Goal: Information Seeking & Learning: Learn about a topic

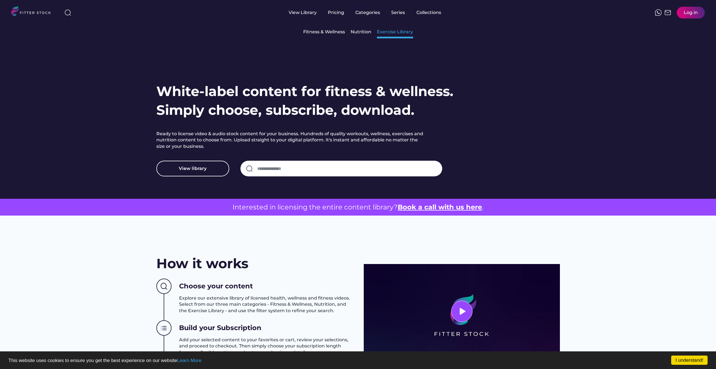
click at [387, 32] on div "Exercise Library" at bounding box center [395, 32] width 36 height 6
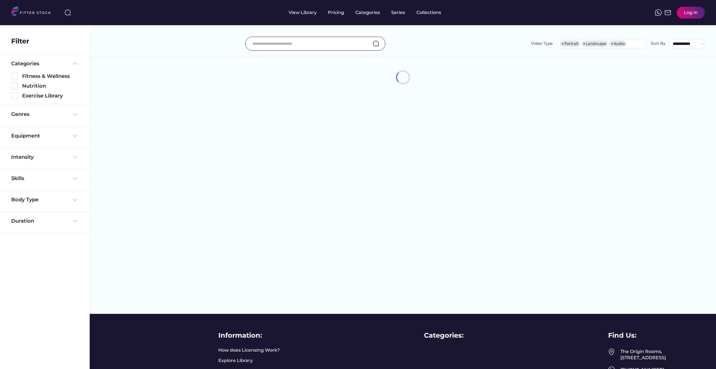
select select "**********"
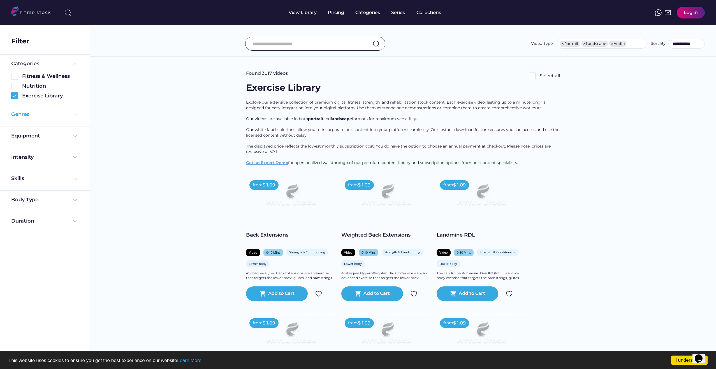
click at [76, 112] on img at bounding box center [75, 114] width 7 height 7
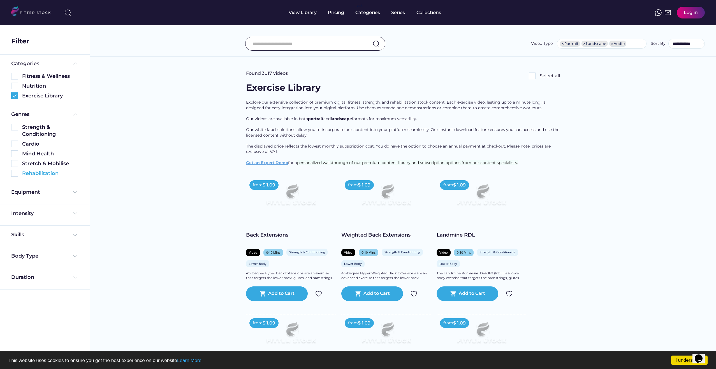
click at [14, 175] on img at bounding box center [14, 173] width 7 height 7
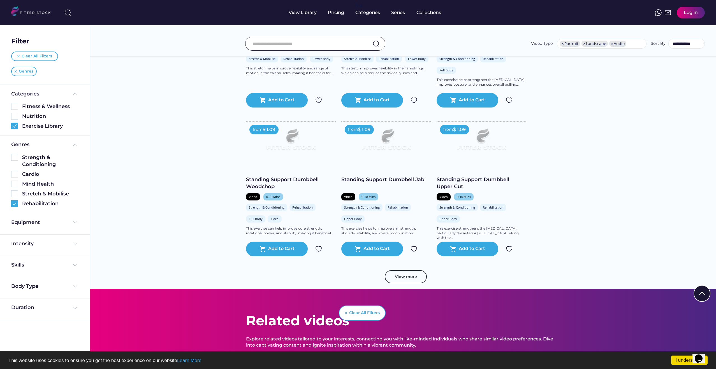
scroll to position [891, 0]
click at [415, 278] on button "View more" at bounding box center [406, 276] width 42 height 13
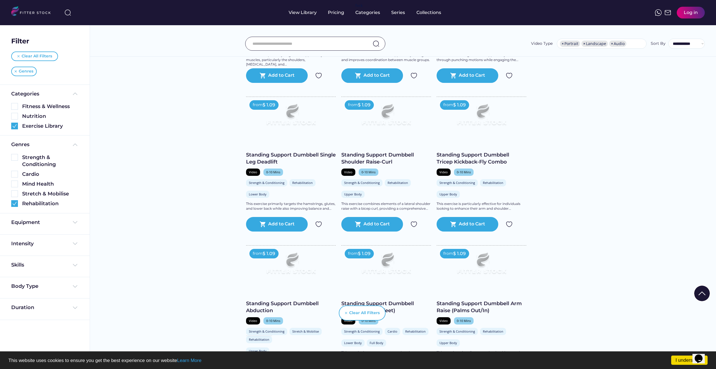
scroll to position [1213, 0]
click at [415, 275] on img at bounding box center [386, 265] width 72 height 40
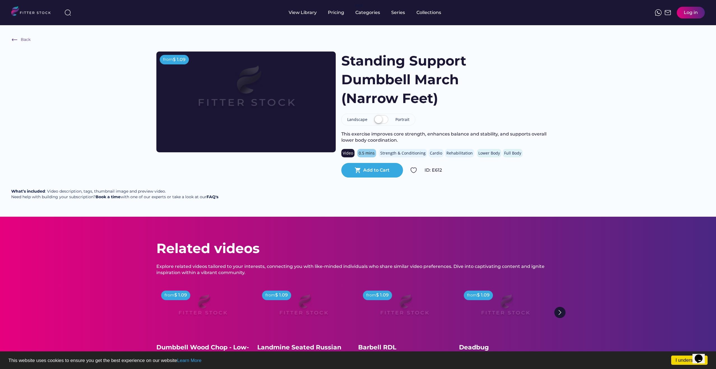
click at [385, 119] on label at bounding box center [381, 120] width 17 height 12
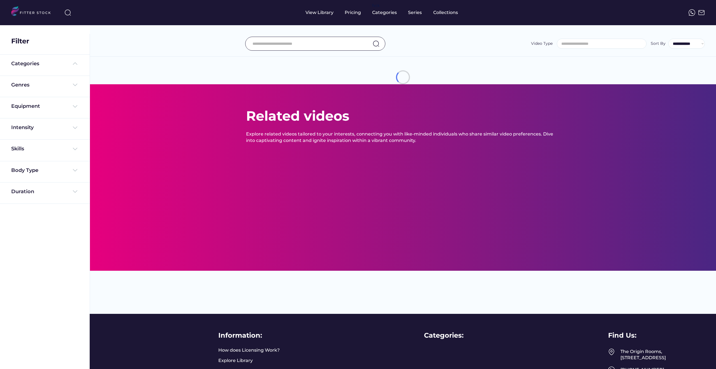
select select "**********"
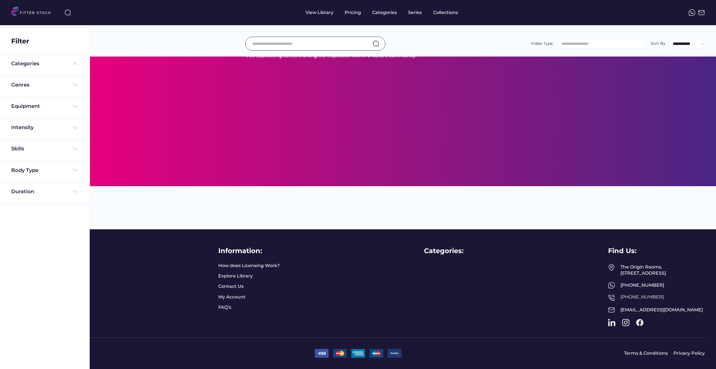
select select "**********"
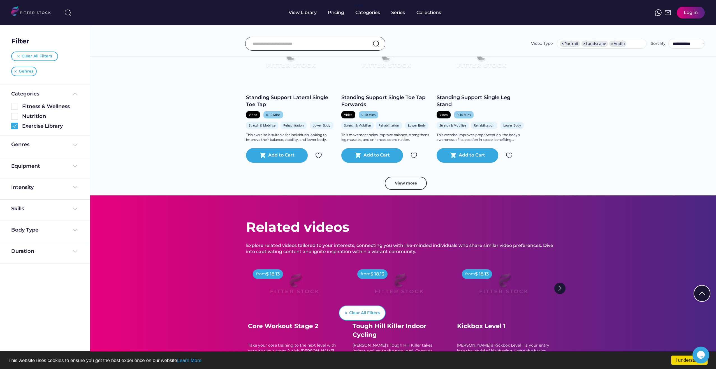
scroll to position [1959, 0]
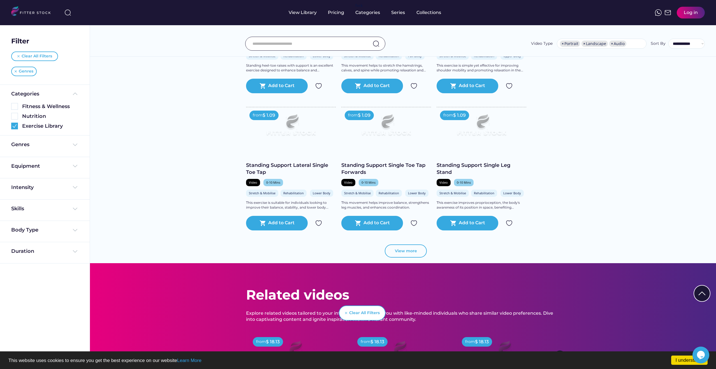
click at [403, 255] on button "View more" at bounding box center [406, 251] width 42 height 13
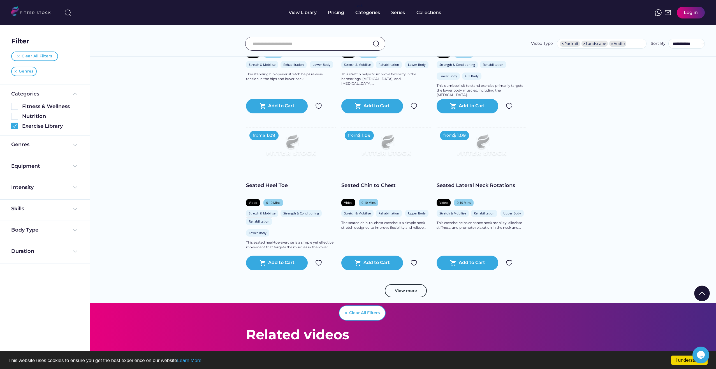
scroll to position [3000, 0]
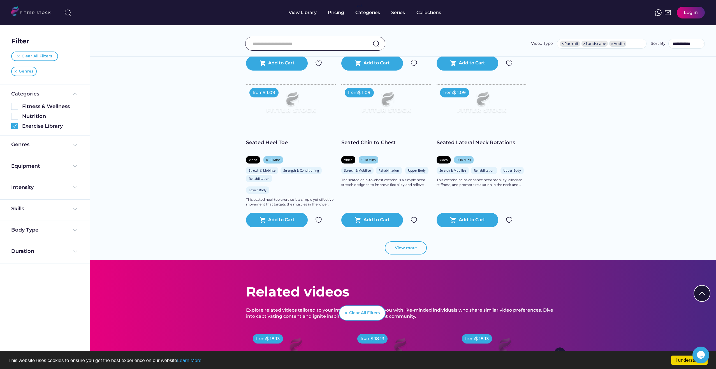
click at [410, 251] on button "View more" at bounding box center [406, 248] width 42 height 13
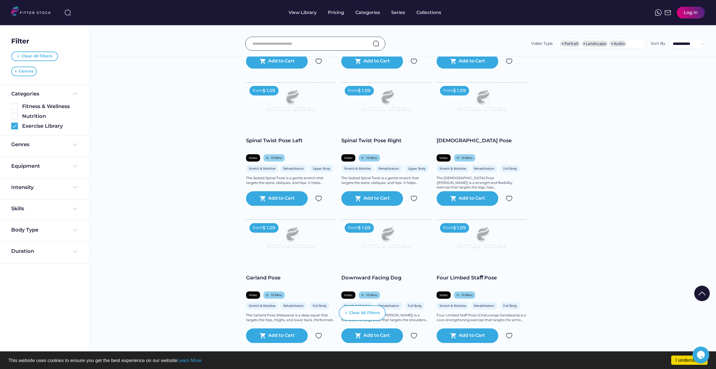
scroll to position [3921, 0]
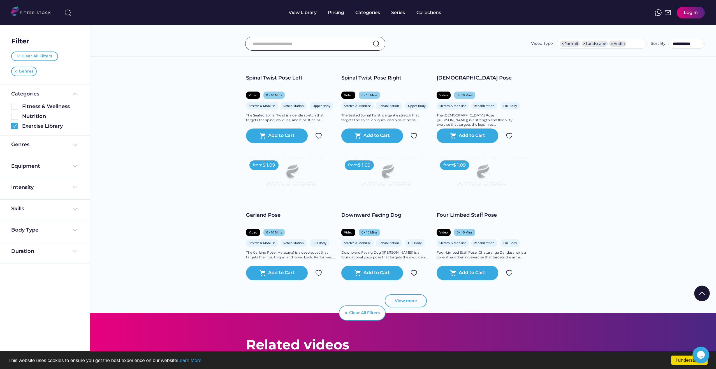
click at [418, 302] on button "View more" at bounding box center [406, 300] width 42 height 13
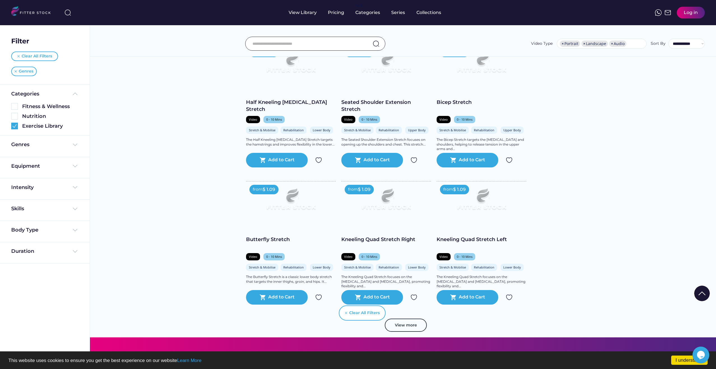
scroll to position [4858, 0]
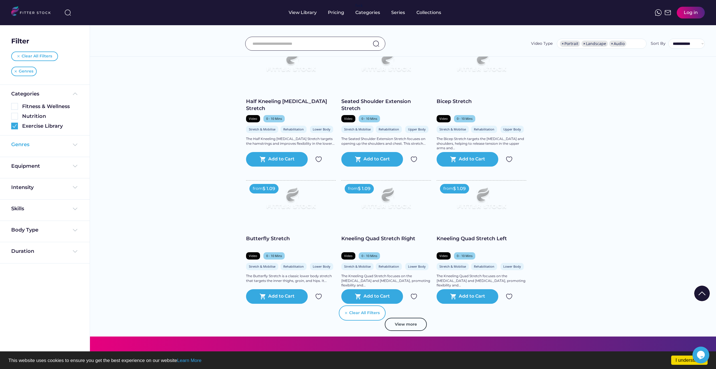
click at [63, 147] on div "Genres" at bounding box center [44, 144] width 67 height 7
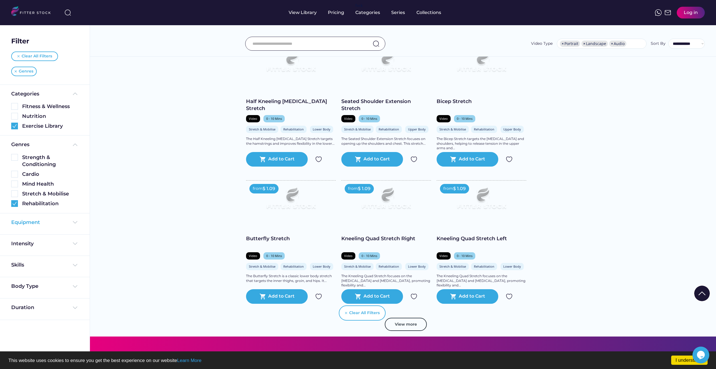
click at [72, 222] on img at bounding box center [75, 222] width 7 height 7
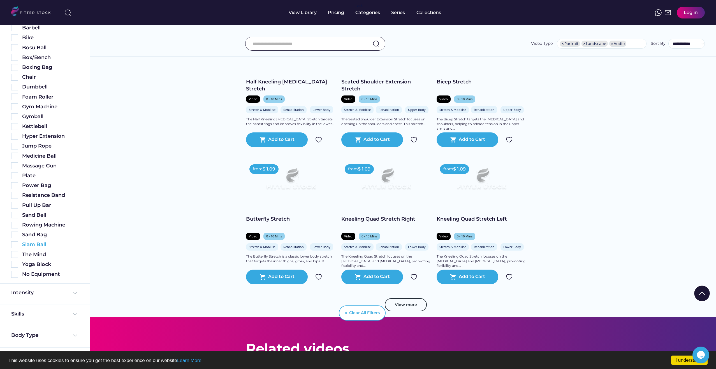
scroll to position [4883, 0]
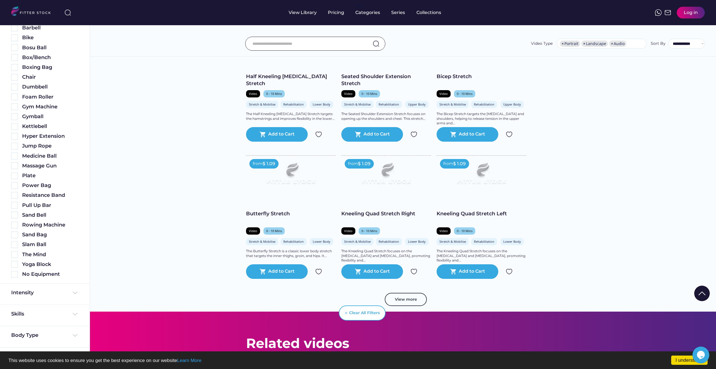
click at [75, 295] on img at bounding box center [75, 293] width 7 height 7
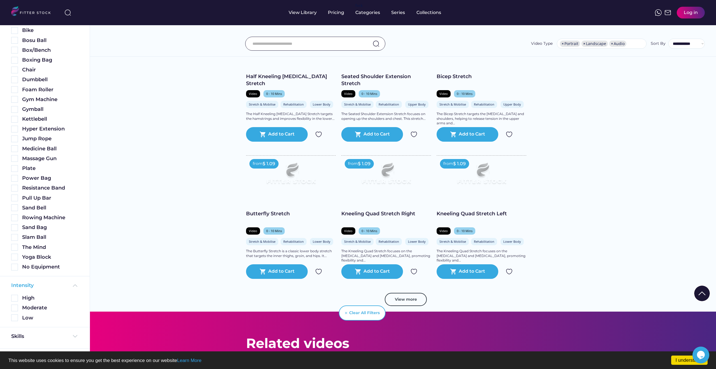
scroll to position [256, 0]
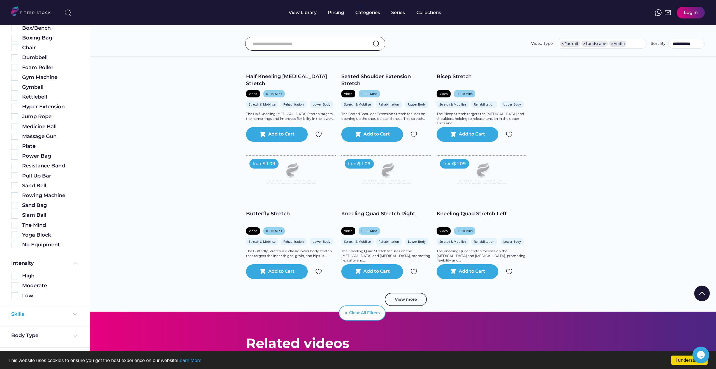
click at [76, 317] on img at bounding box center [75, 314] width 7 height 7
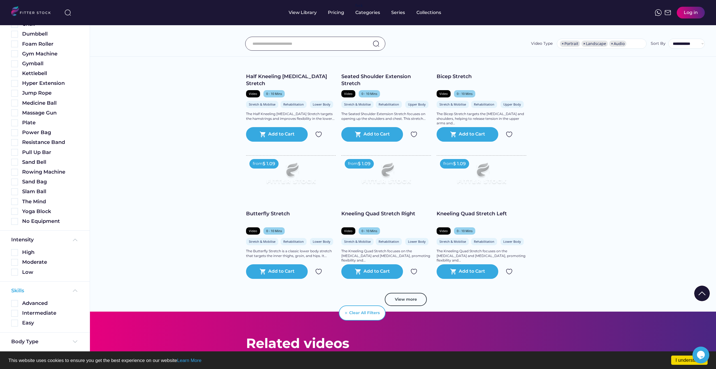
scroll to position [286, 0]
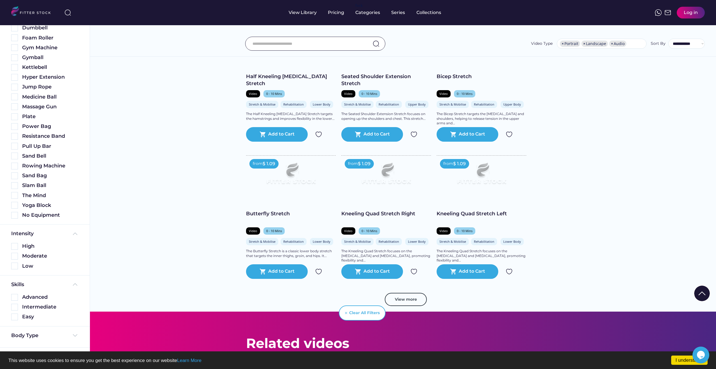
click at [72, 331] on div "Body Type" at bounding box center [45, 337] width 90 height 21
click at [75, 336] on img at bounding box center [75, 335] width 7 height 7
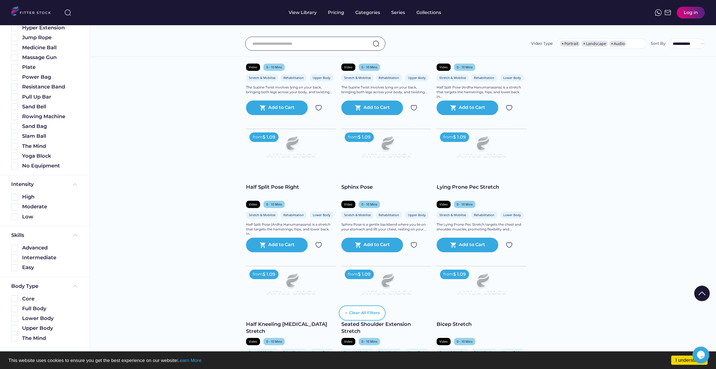
scroll to position [4616, 0]
